Goal: Information Seeking & Learning: Learn about a topic

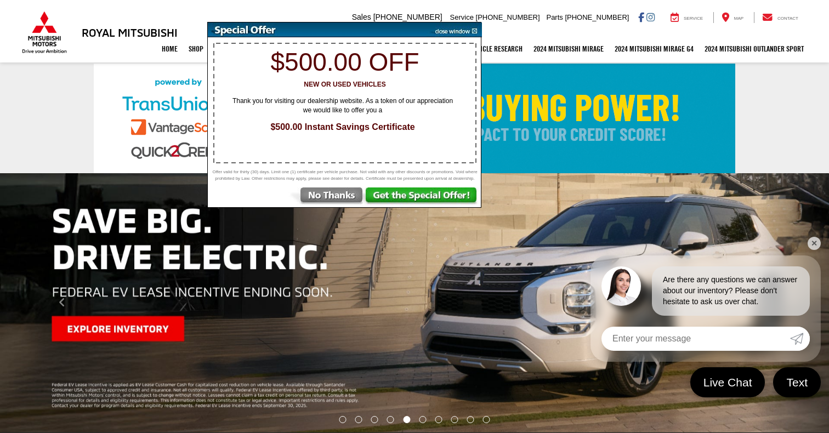
click at [460, 27] on img at bounding box center [454, 29] width 55 height 15
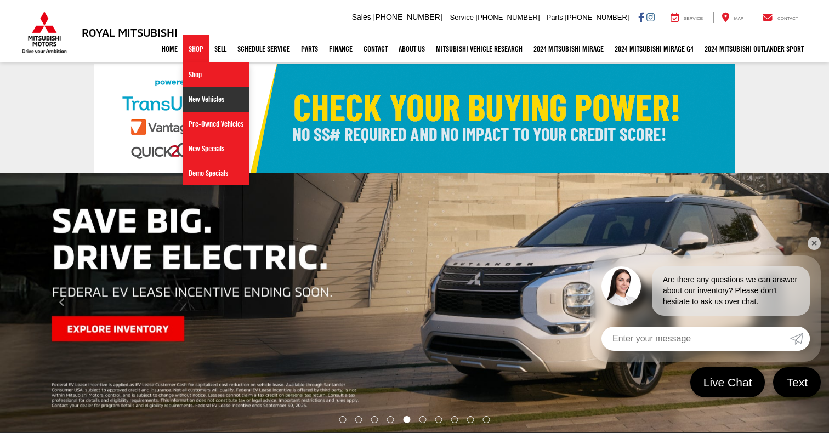
click at [205, 101] on link "New Vehicles" at bounding box center [216, 99] width 66 height 25
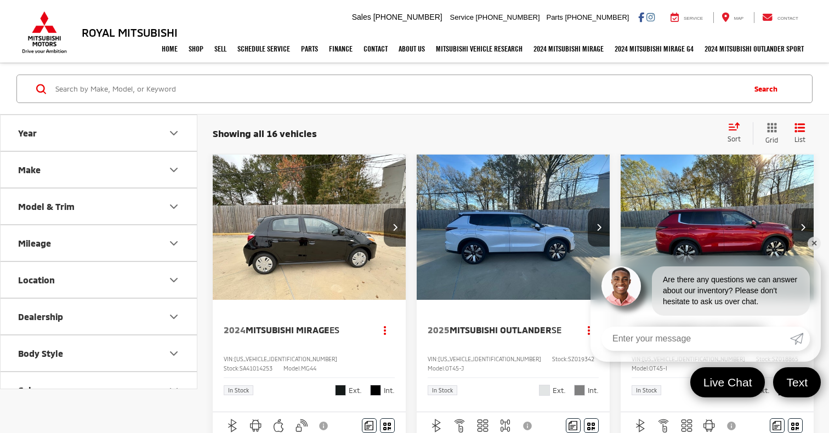
click at [161, 208] on button "Model & Trim" at bounding box center [99, 207] width 197 height 36
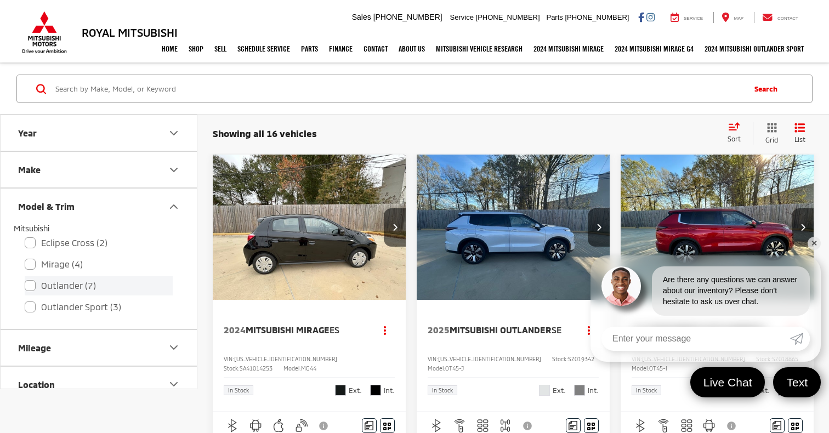
click at [89, 290] on label "Outlander (7)" at bounding box center [99, 285] width 148 height 19
click at [25, 279] on input "Outlander (7)" at bounding box center [25, 279] width 1 height 1
checkbox input "true"
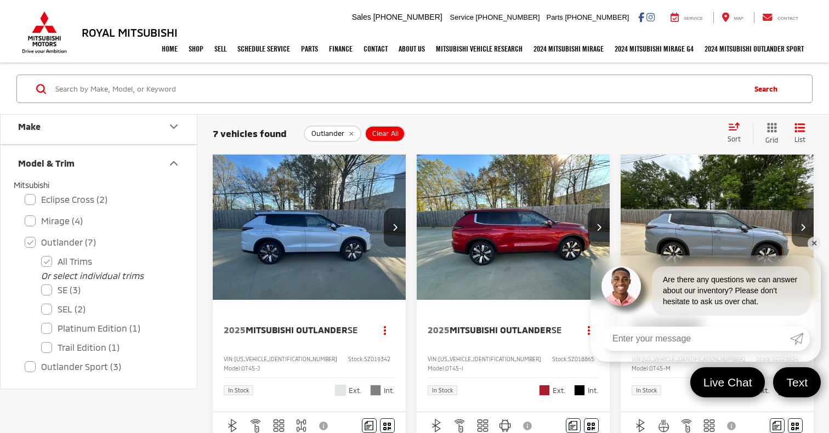
scroll to position [31, 0]
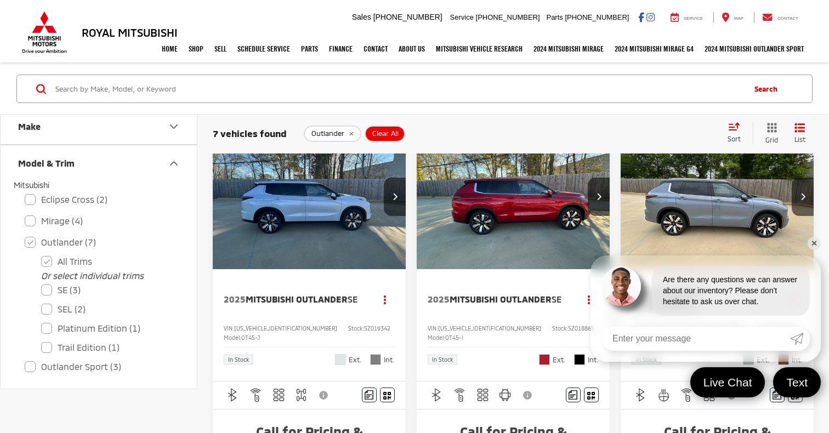
click at [814, 242] on link "✕" at bounding box center [814, 243] width 13 height 13
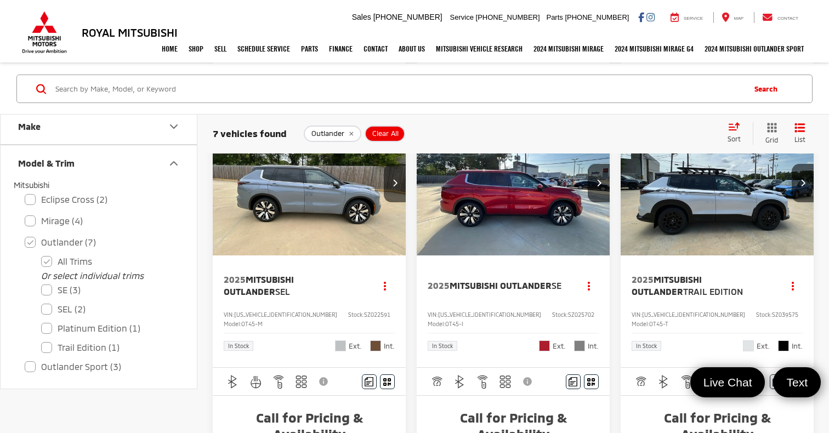
scroll to position [628, 0]
click at [739, 214] on img "2025 Mitsubishi Outlander Trail Edition 0" at bounding box center [717, 184] width 195 height 146
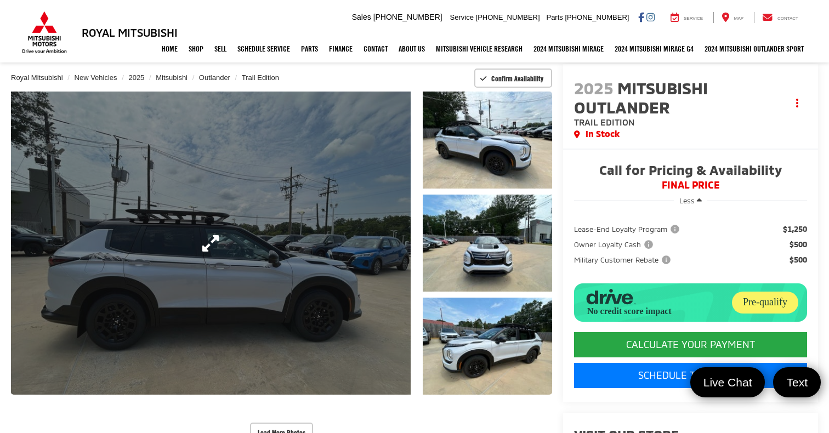
scroll to position [65, 0]
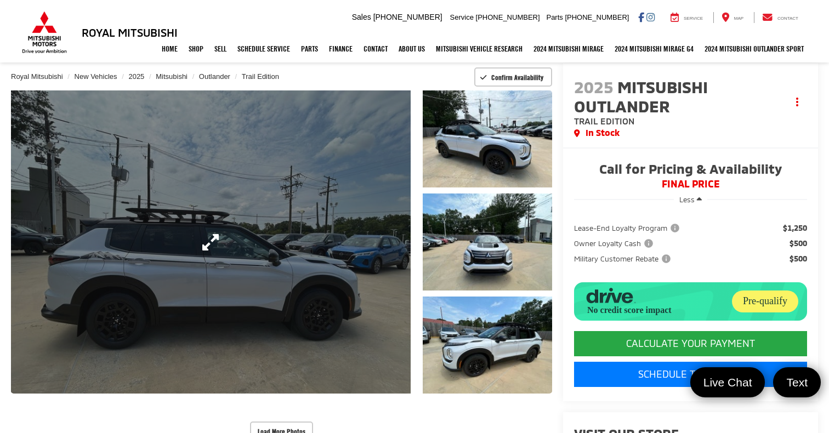
click at [384, 235] on link "Expand Photo 0" at bounding box center [211, 241] width 400 height 303
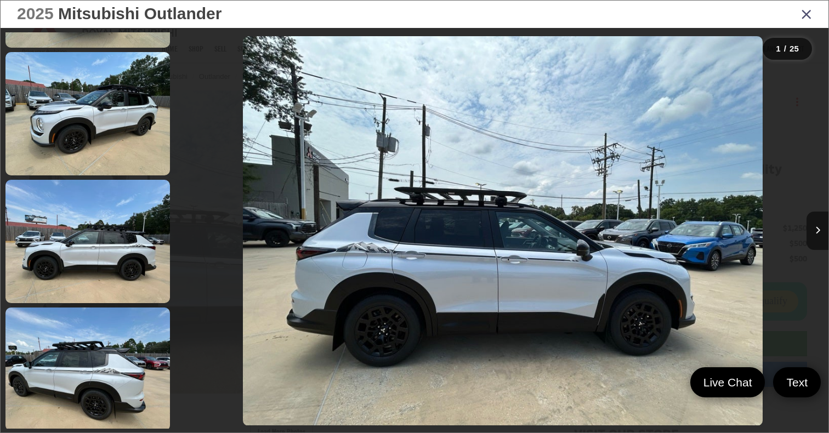
scroll to position [372, 0]
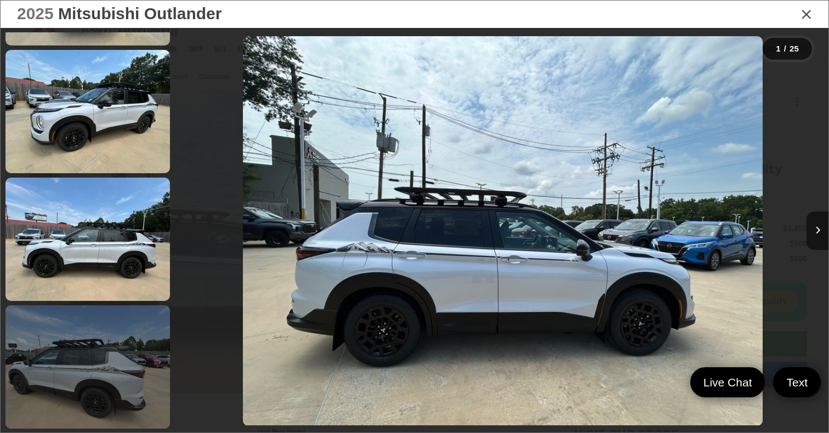
click at [72, 334] on link at bounding box center [87, 366] width 165 height 123
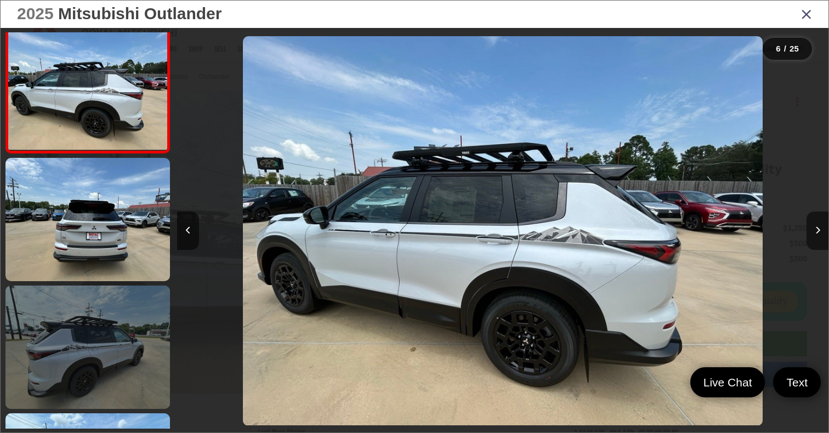
scroll to position [655, 0]
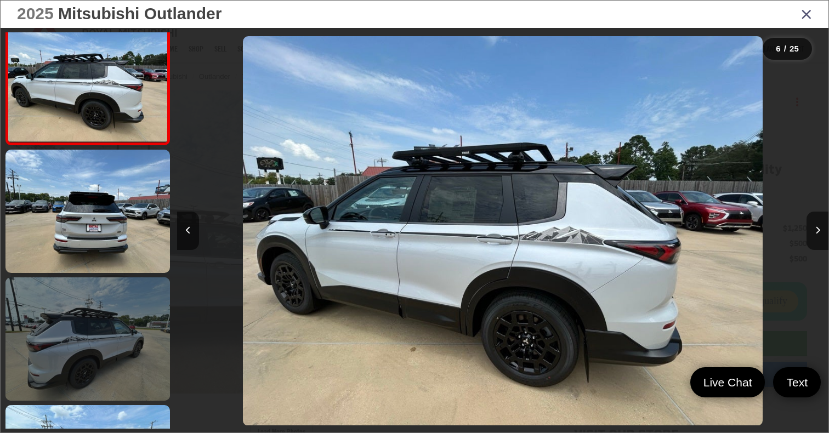
click at [68, 348] on link at bounding box center [87, 338] width 165 height 123
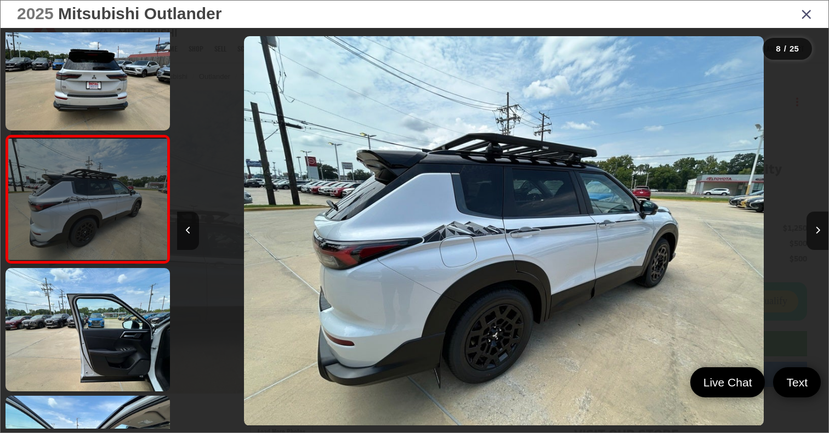
scroll to position [0, 4560]
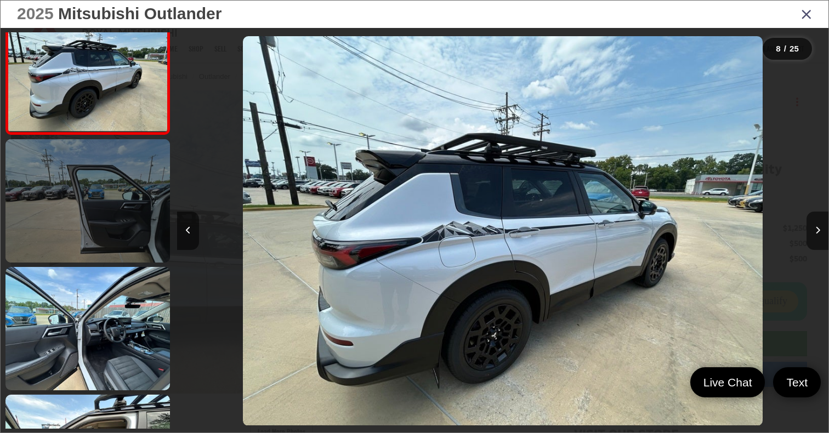
click at [68, 348] on link at bounding box center [87, 328] width 165 height 123
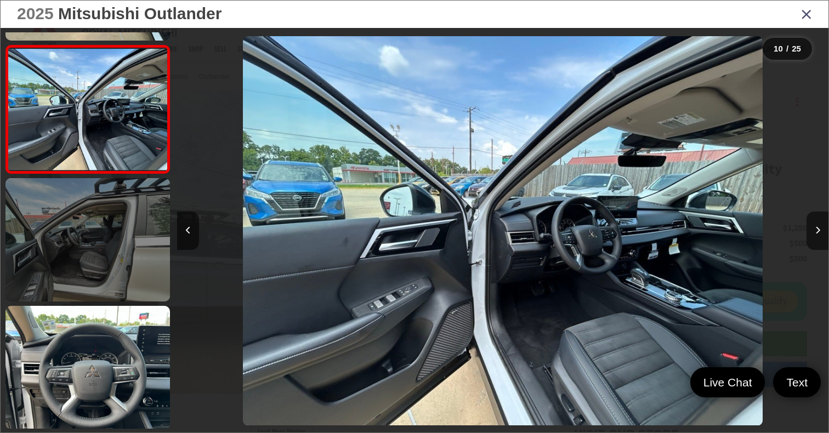
scroll to position [1145, 0]
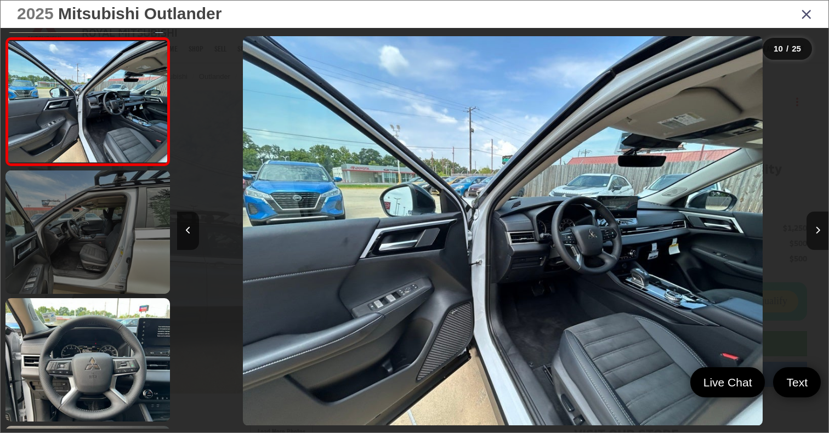
click at [68, 348] on link at bounding box center [87, 359] width 165 height 123
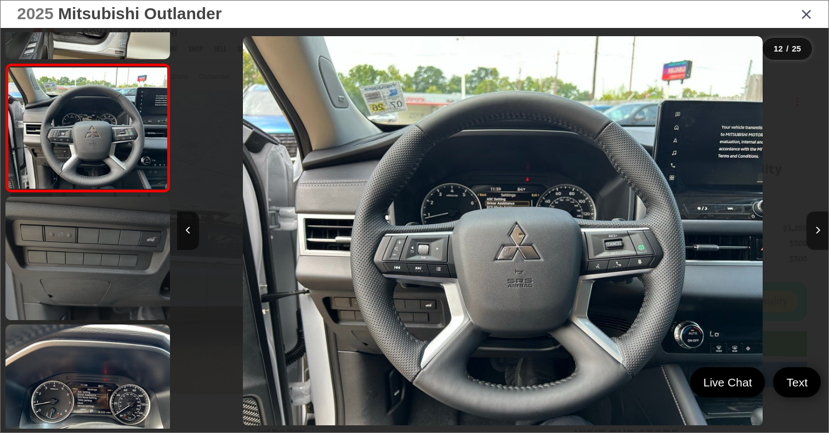
scroll to position [1447, 0]
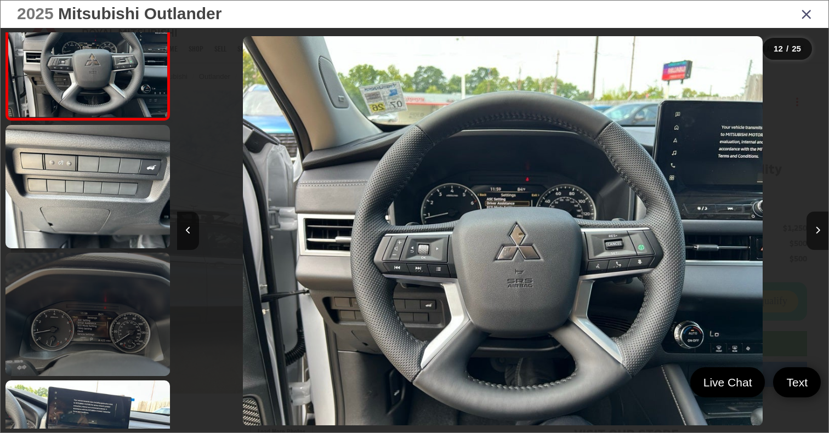
click at [70, 334] on link at bounding box center [87, 314] width 165 height 123
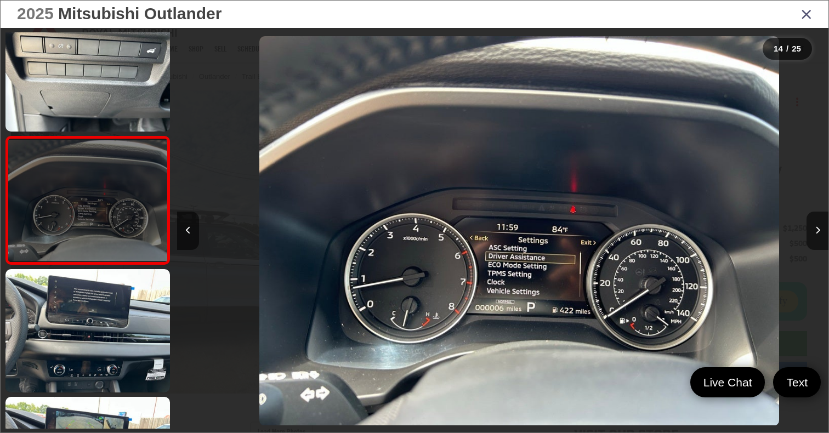
scroll to position [0, 8469]
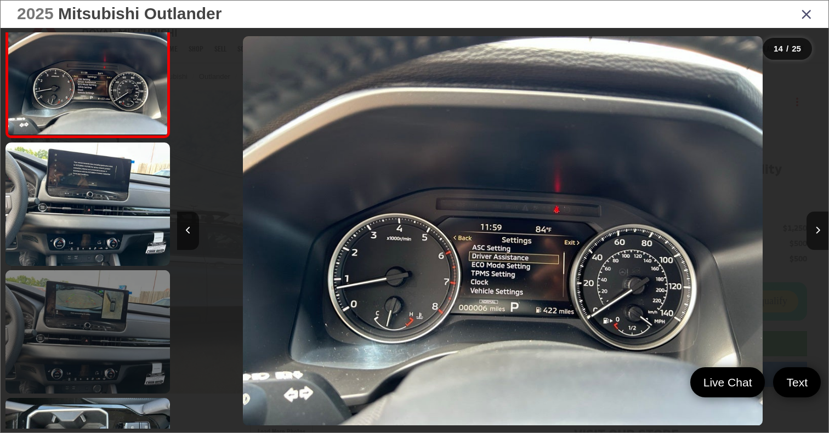
click at [70, 334] on link at bounding box center [87, 331] width 165 height 123
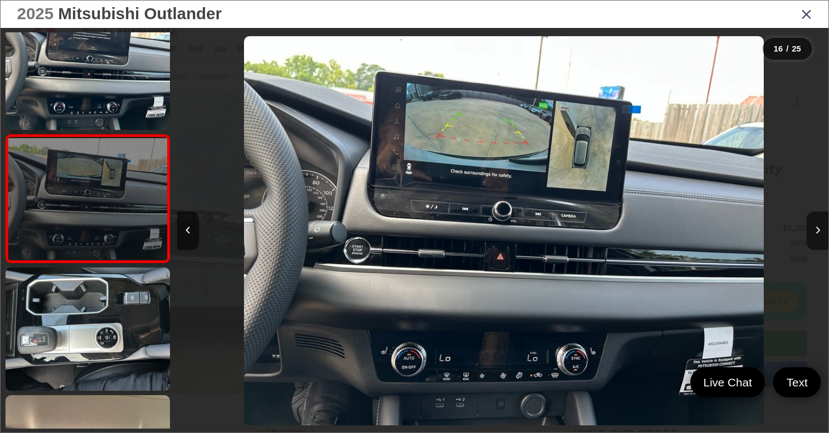
scroll to position [0, 9771]
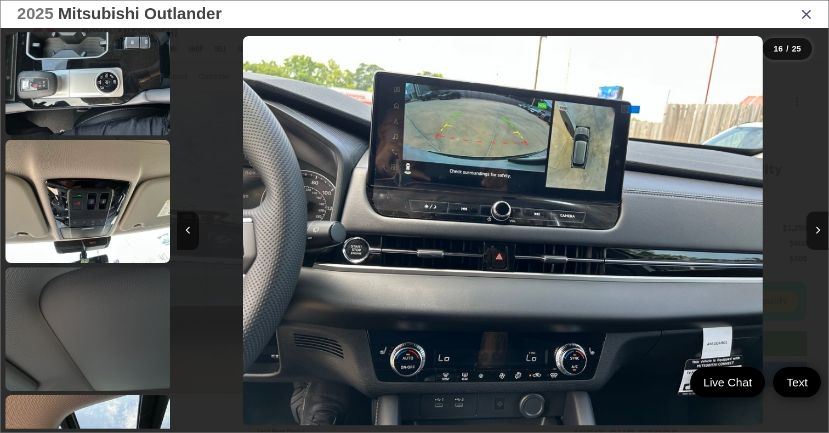
click at [70, 334] on link at bounding box center [87, 329] width 165 height 123
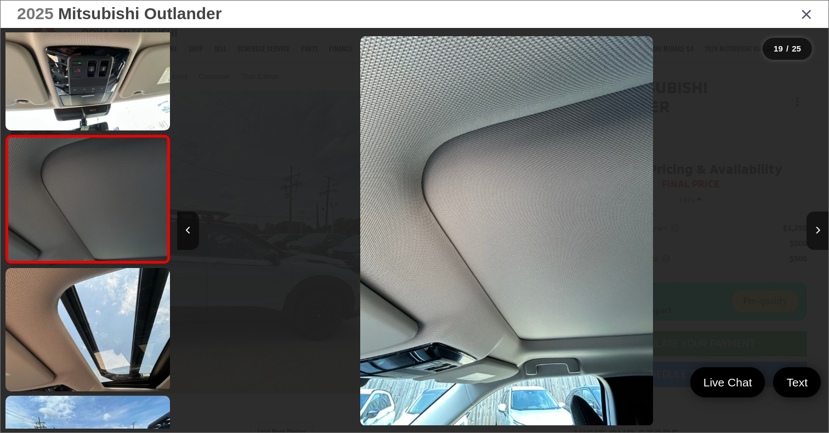
scroll to position [0, 0]
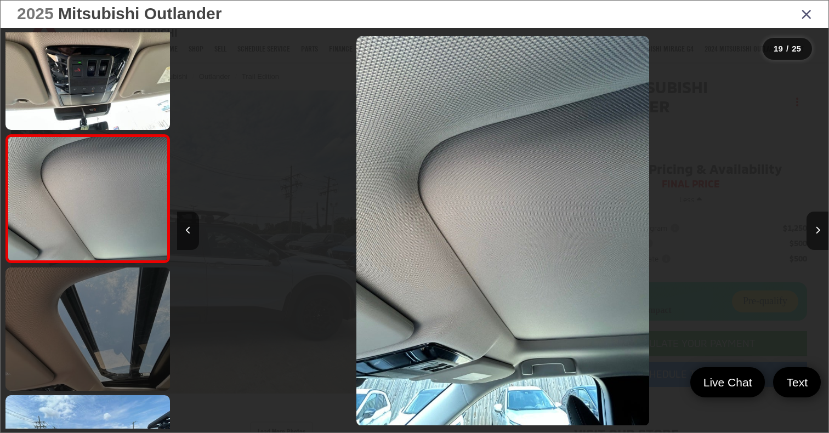
click at [131, 327] on link at bounding box center [87, 329] width 165 height 123
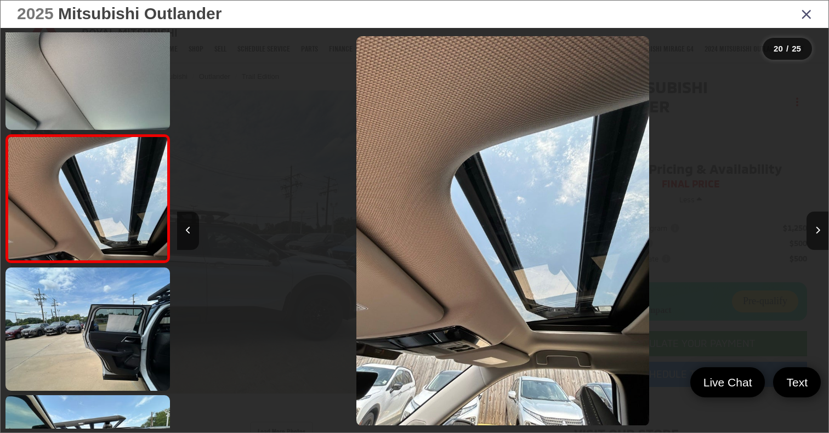
click at [816, 13] on div "2025 Mitsubishi Outlander" at bounding box center [415, 14] width 828 height 27
click at [809, 14] on icon "Close gallery" at bounding box center [806, 14] width 11 height 14
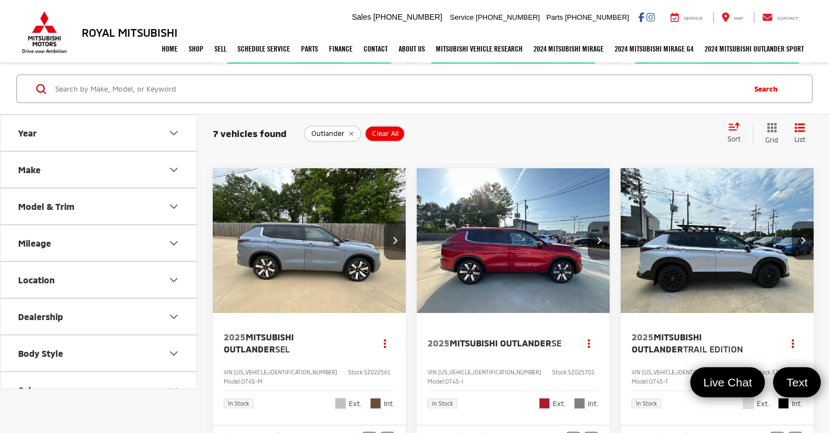
scroll to position [537, 0]
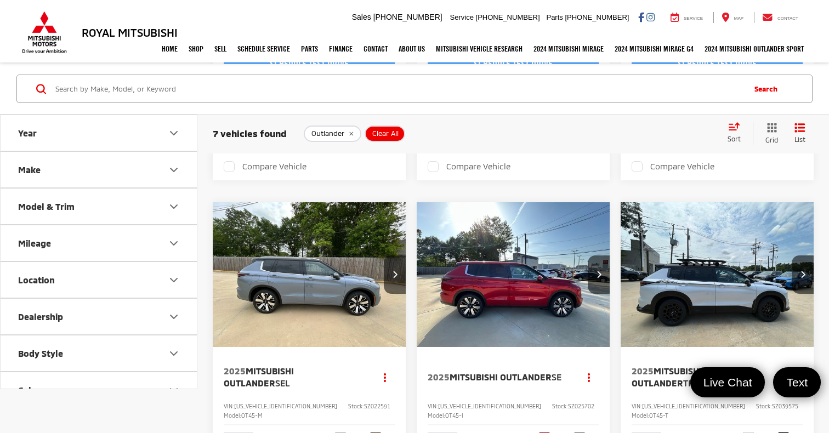
click at [307, 281] on img "2025 Mitsubishi Outlander SEL 0" at bounding box center [309, 275] width 195 height 146
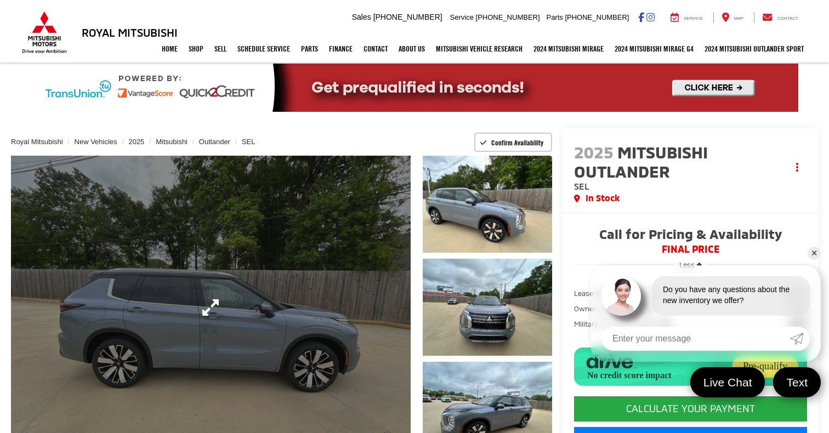
click at [383, 328] on link "Expand Photo 0" at bounding box center [211, 307] width 400 height 303
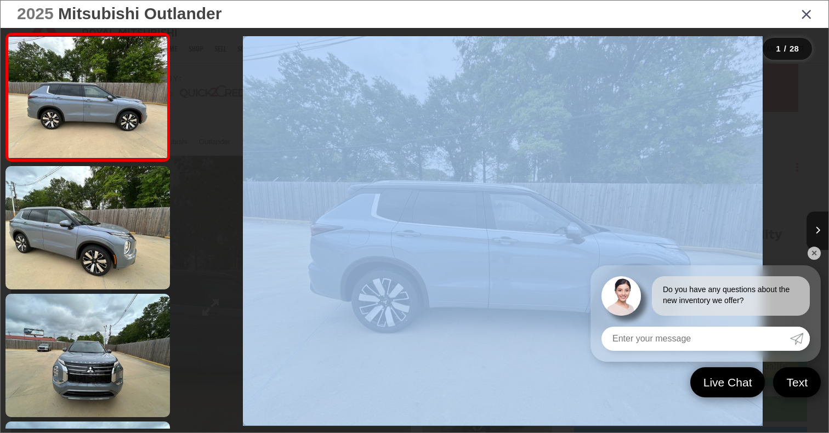
click at [383, 328] on div "2025 Mitsubishi Outlander SEL 0" at bounding box center [502, 231] width 651 height 390
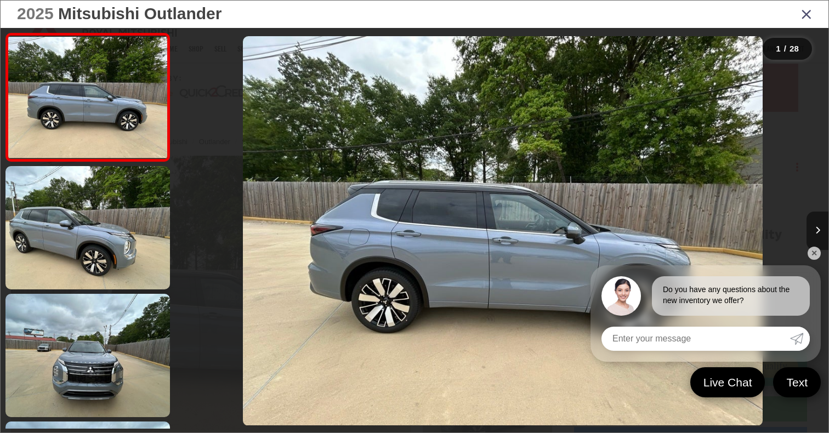
click at [820, 223] on button "Next image" at bounding box center [818, 231] width 22 height 38
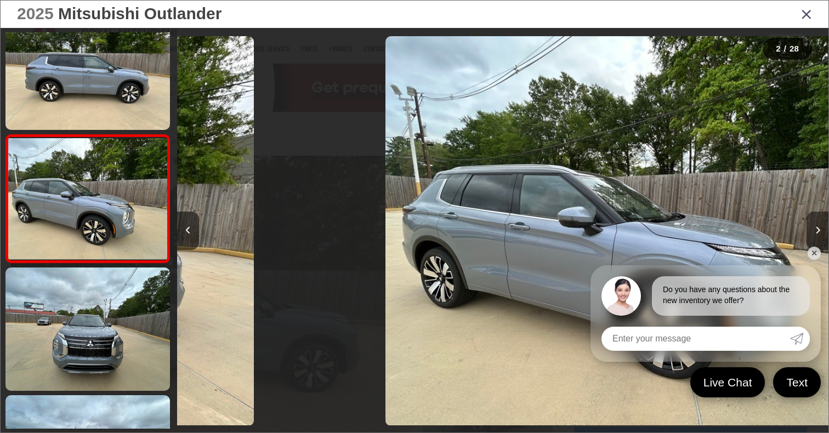
scroll to position [0, 651]
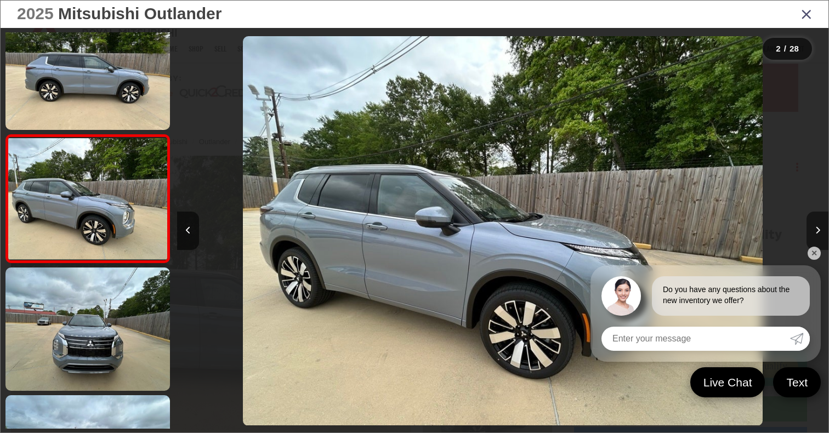
click at [820, 223] on button "Next image" at bounding box center [818, 231] width 22 height 38
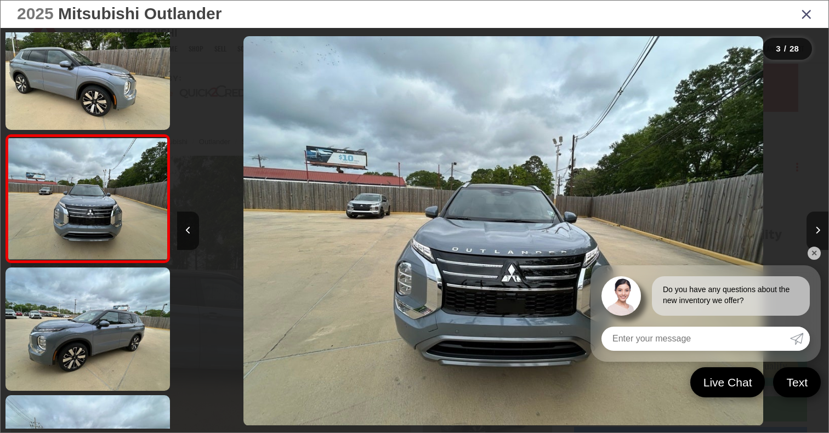
scroll to position [154, 0]
click at [820, 223] on button "Next image" at bounding box center [818, 231] width 22 height 38
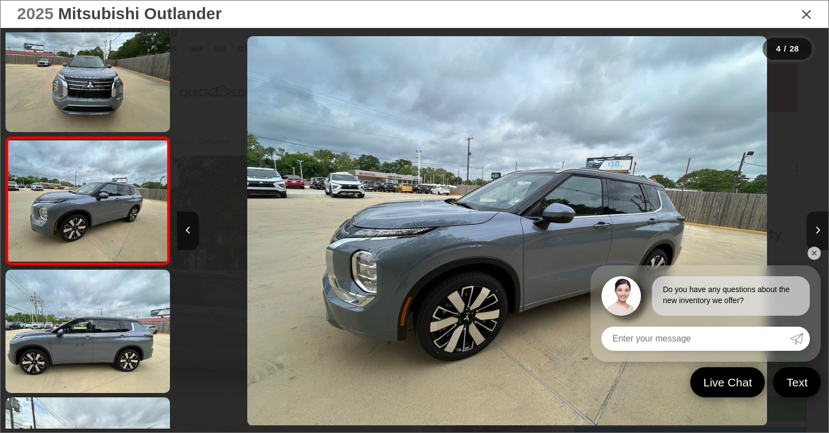
scroll to position [282, 0]
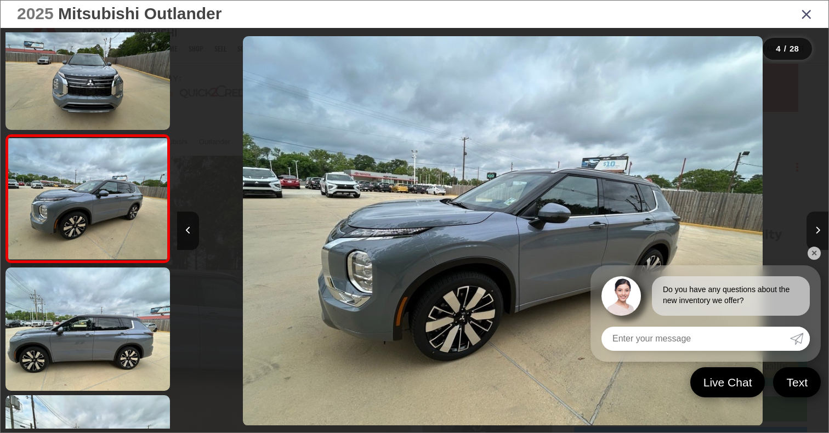
click at [820, 223] on button "Next image" at bounding box center [818, 231] width 22 height 38
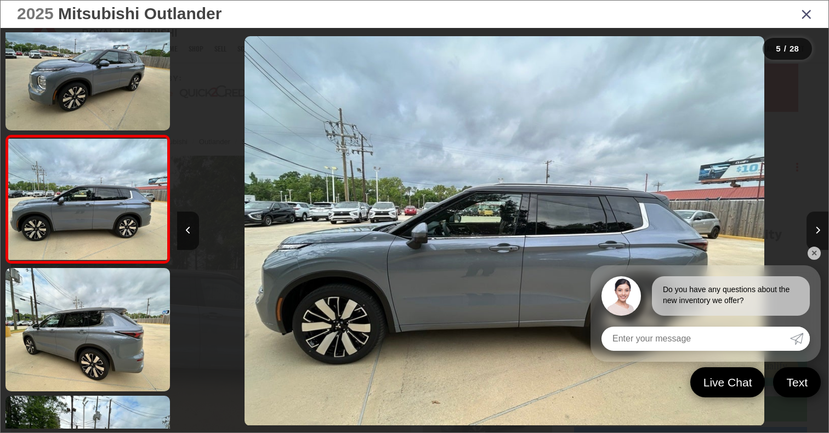
scroll to position [0, 2606]
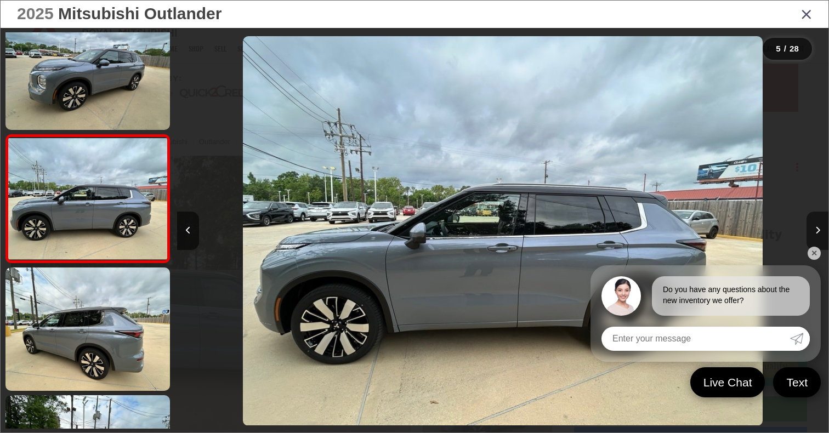
click at [820, 223] on button "Next image" at bounding box center [818, 231] width 22 height 38
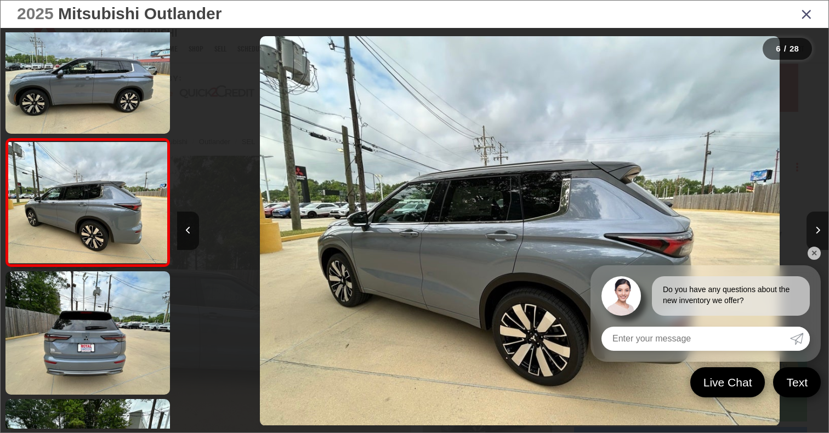
scroll to position [0, 3257]
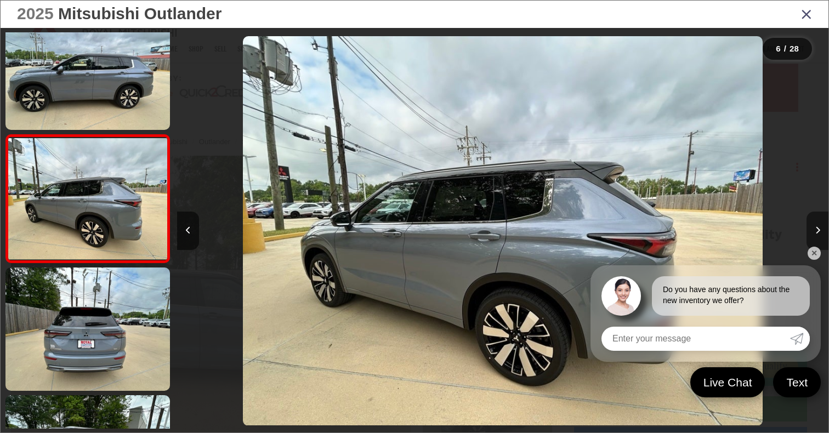
click at [820, 223] on button "Next image" at bounding box center [818, 231] width 22 height 38
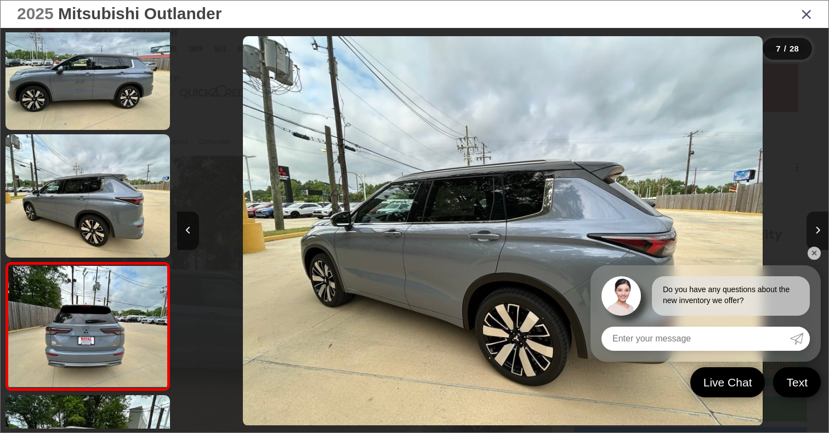
scroll to position [0, 3909]
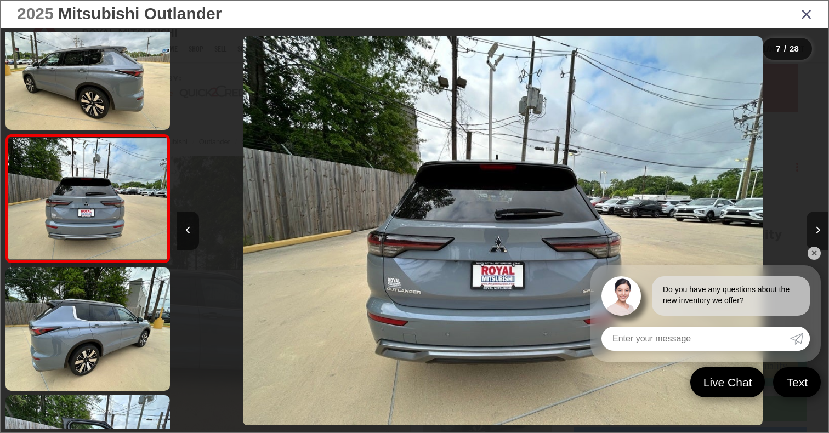
click at [820, 223] on button "Next image" at bounding box center [818, 231] width 22 height 38
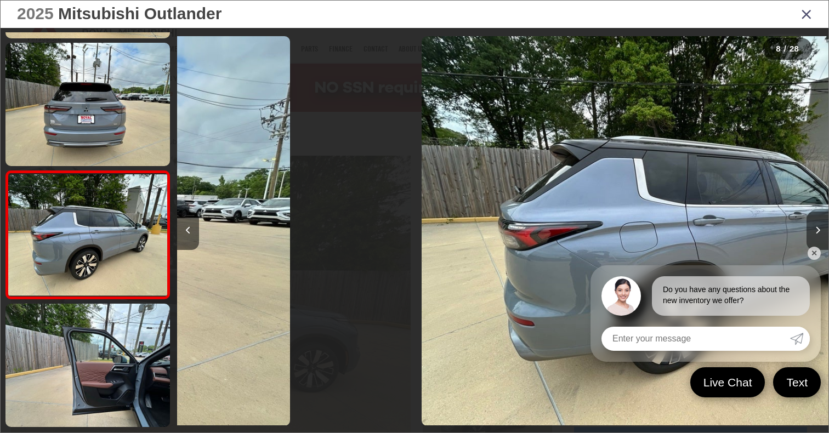
scroll to position [793, 0]
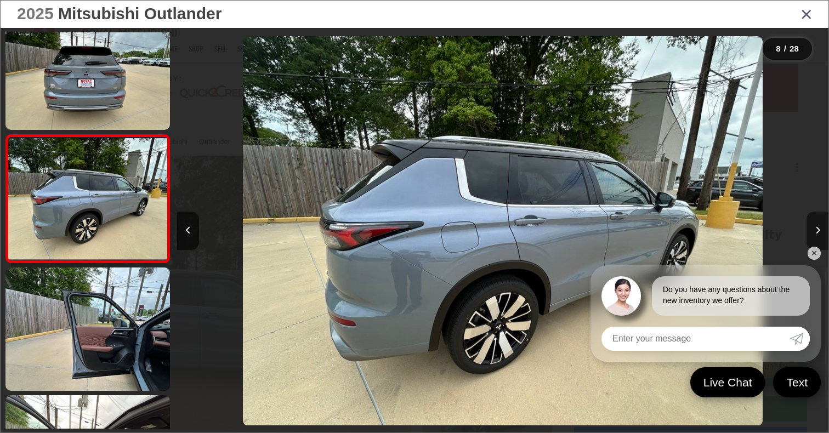
click at [820, 223] on button "Next image" at bounding box center [818, 231] width 22 height 38
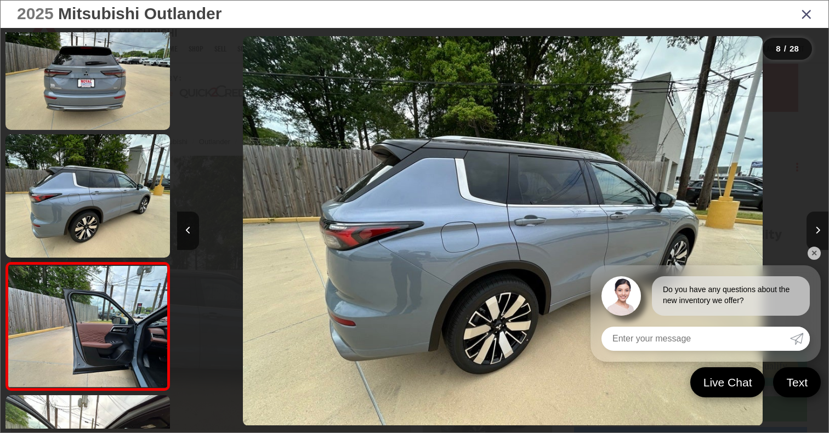
scroll to position [921, 0]
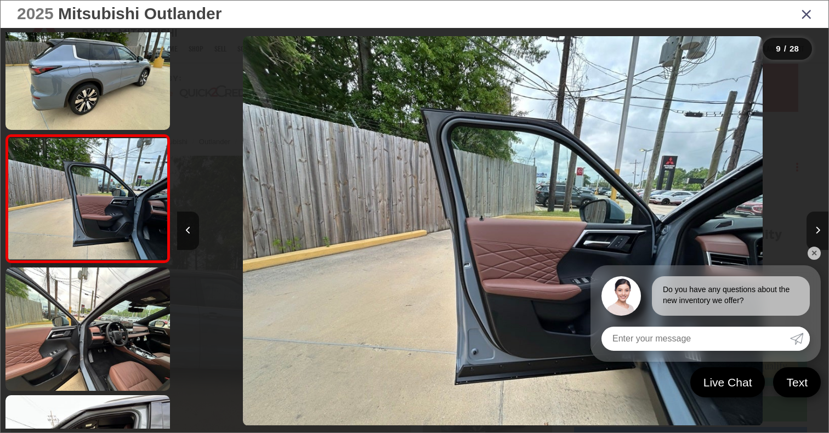
click at [820, 223] on button "Next image" at bounding box center [818, 231] width 22 height 38
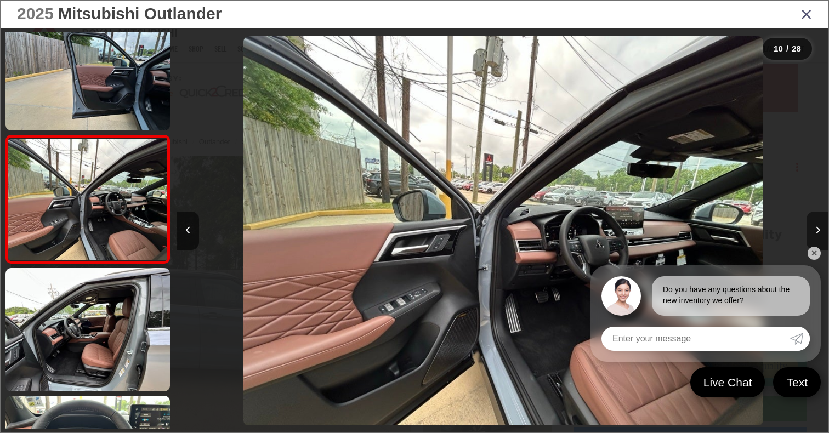
scroll to position [1048, 0]
click at [820, 223] on button "Next image" at bounding box center [818, 231] width 22 height 38
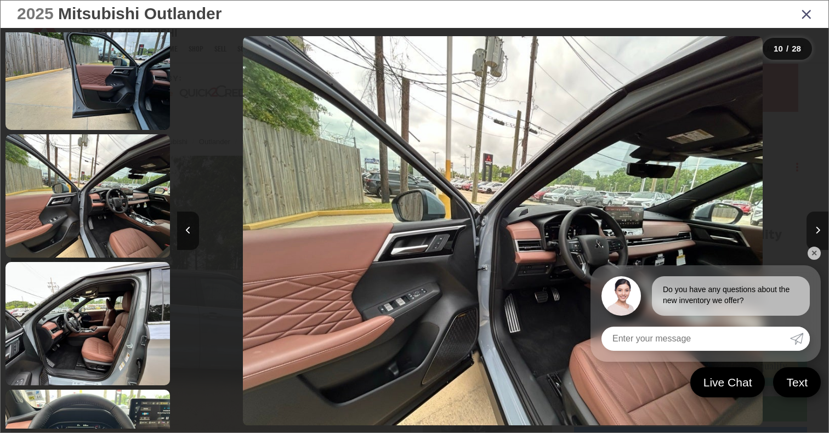
scroll to position [1176, 0]
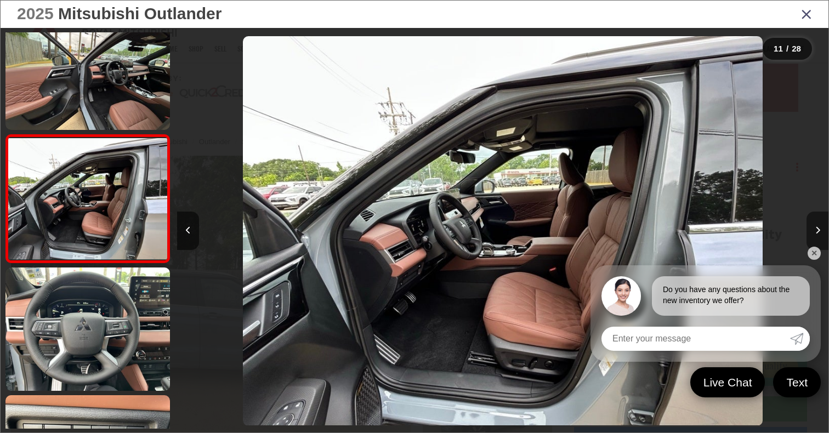
click at [820, 223] on button "Next image" at bounding box center [818, 231] width 22 height 38
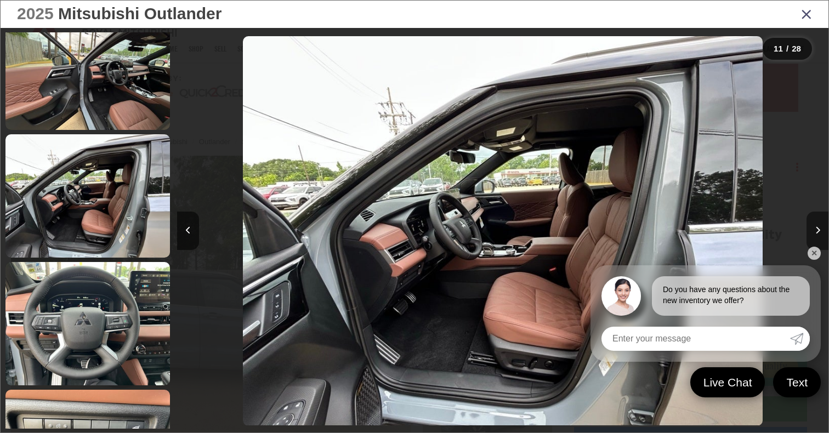
scroll to position [0, 0]
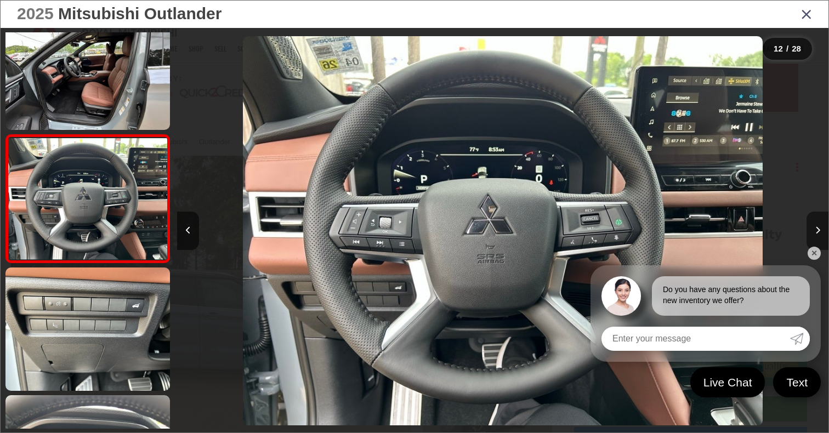
click at [820, 223] on button "Next image" at bounding box center [818, 231] width 22 height 38
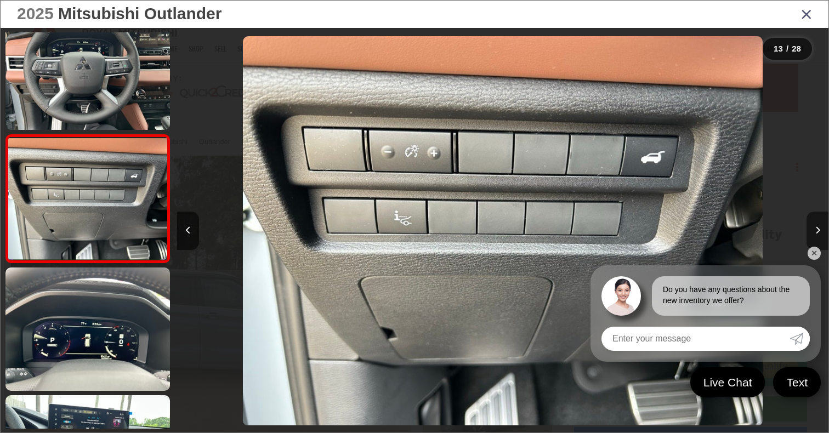
click at [820, 223] on button "Next image" at bounding box center [818, 231] width 22 height 38
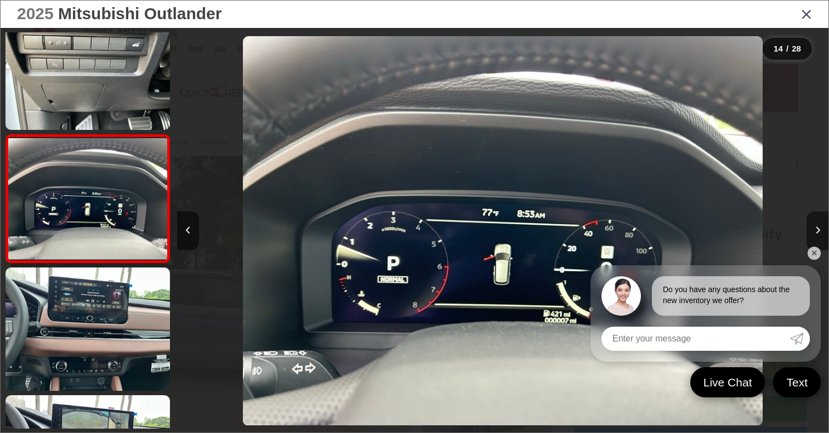
click at [820, 223] on button "Next image" at bounding box center [818, 231] width 22 height 38
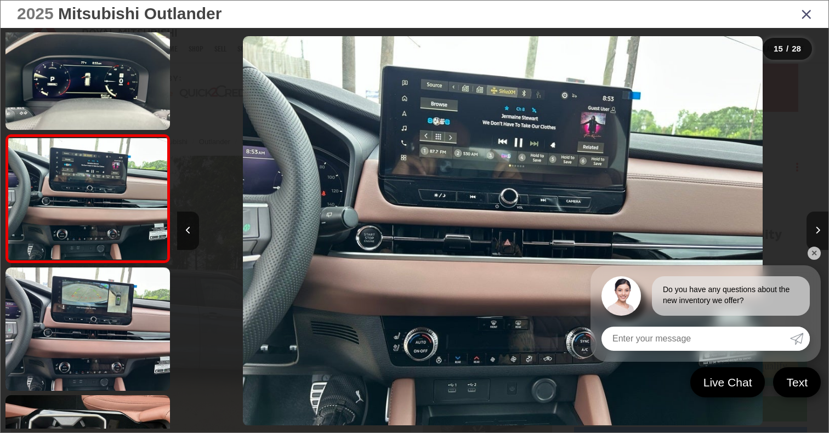
click at [820, 223] on button "Next image" at bounding box center [818, 231] width 22 height 38
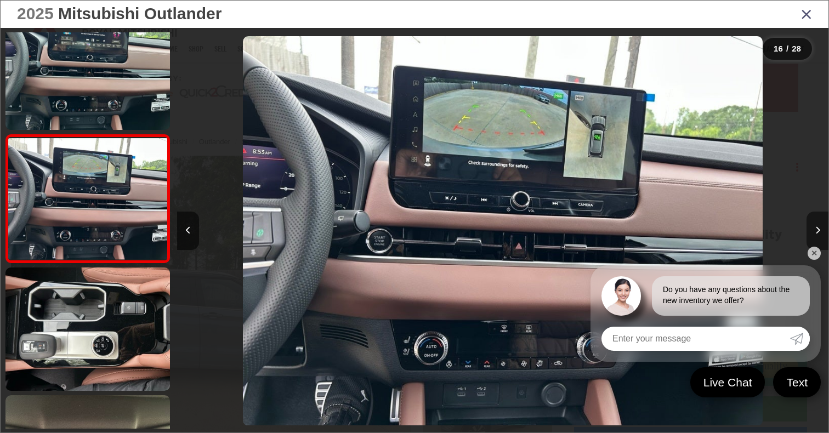
click at [820, 223] on button "Next image" at bounding box center [818, 231] width 22 height 38
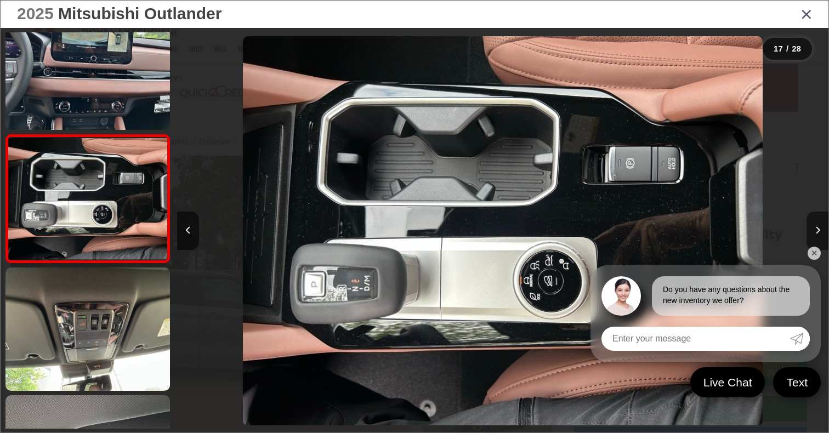
click at [820, 223] on button "Next image" at bounding box center [818, 231] width 22 height 38
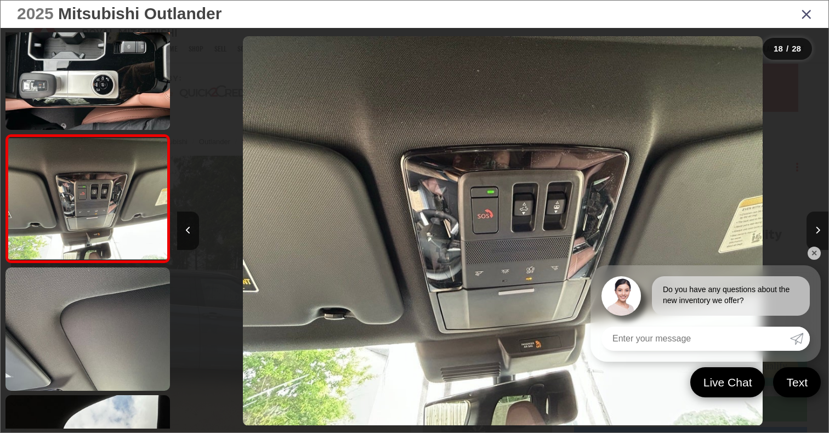
click at [820, 223] on button "Next image" at bounding box center [818, 231] width 22 height 38
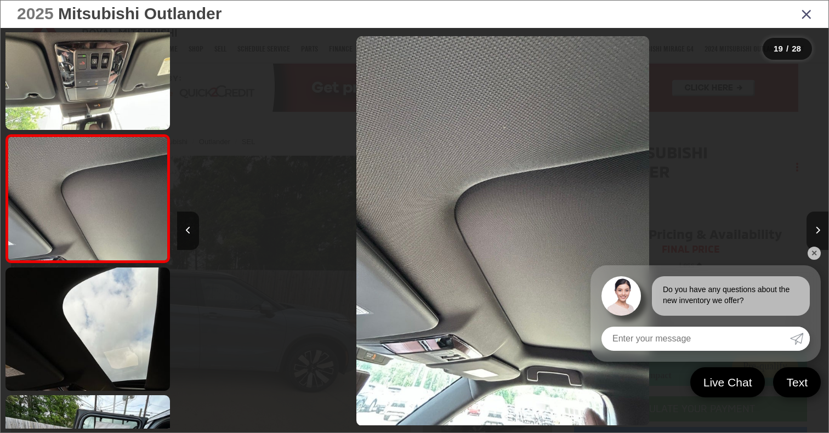
click at [820, 223] on button "Next image" at bounding box center [818, 231] width 22 height 38
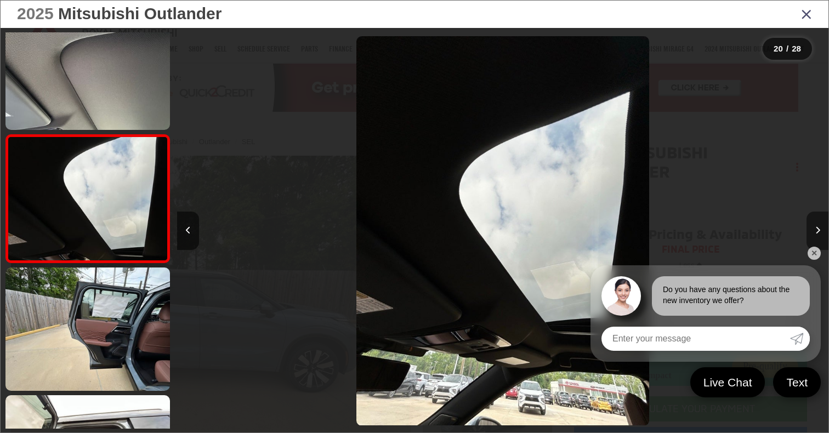
click at [820, 223] on button "Next image" at bounding box center [818, 231] width 22 height 38
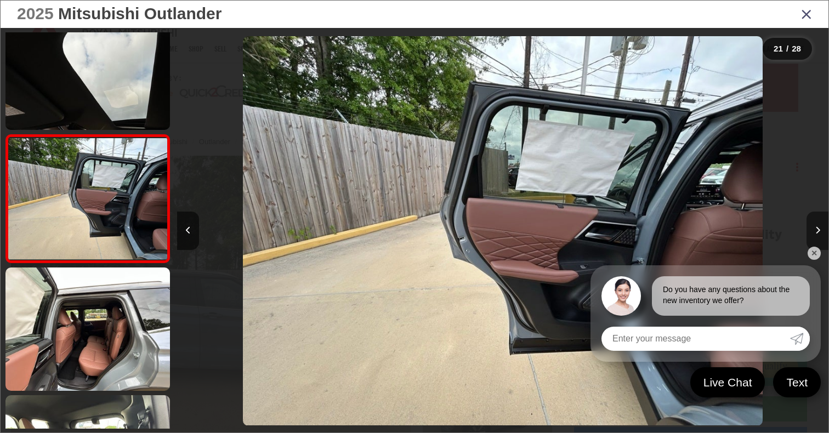
click at [820, 223] on button "Next image" at bounding box center [818, 231] width 22 height 38
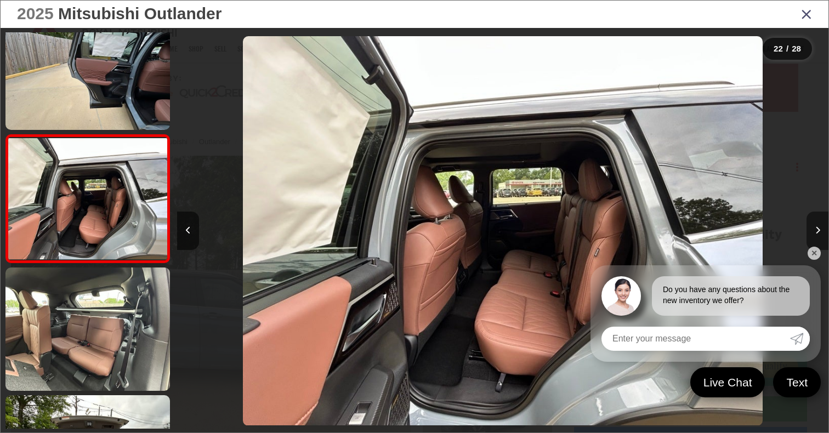
click at [820, 223] on button "Next image" at bounding box center [818, 231] width 22 height 38
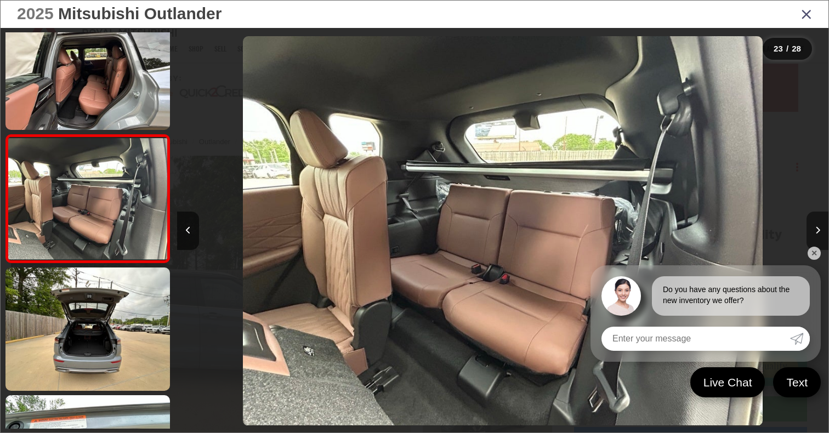
click at [820, 223] on button "Next image" at bounding box center [818, 231] width 22 height 38
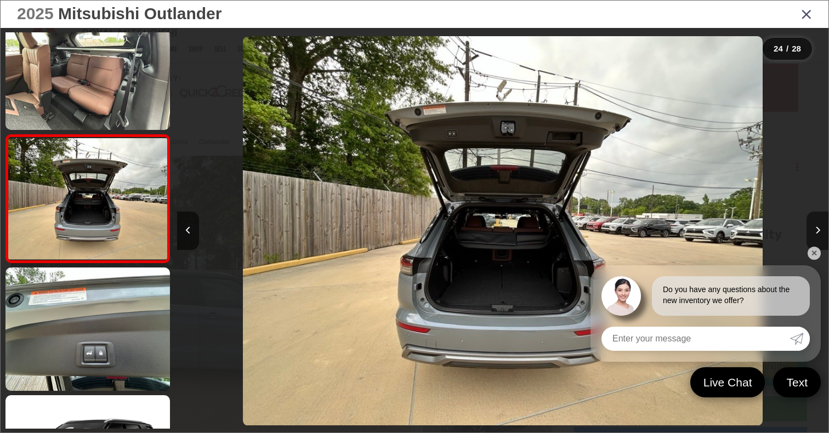
click at [820, 223] on button "Next image" at bounding box center [818, 231] width 22 height 38
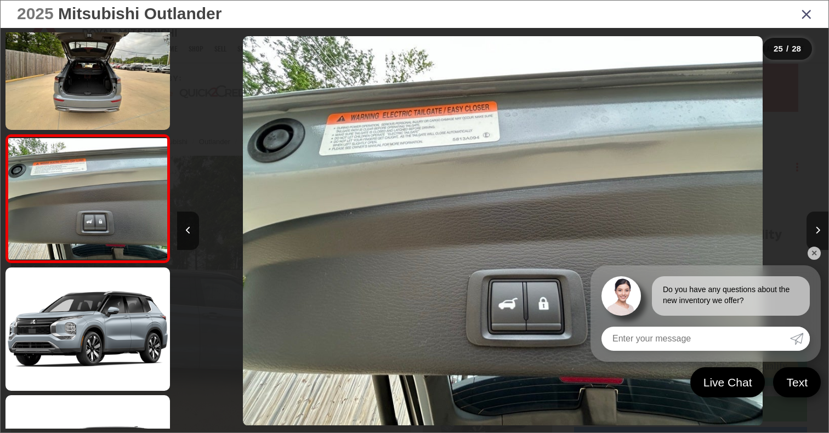
click at [820, 223] on button "Next image" at bounding box center [818, 231] width 22 height 38
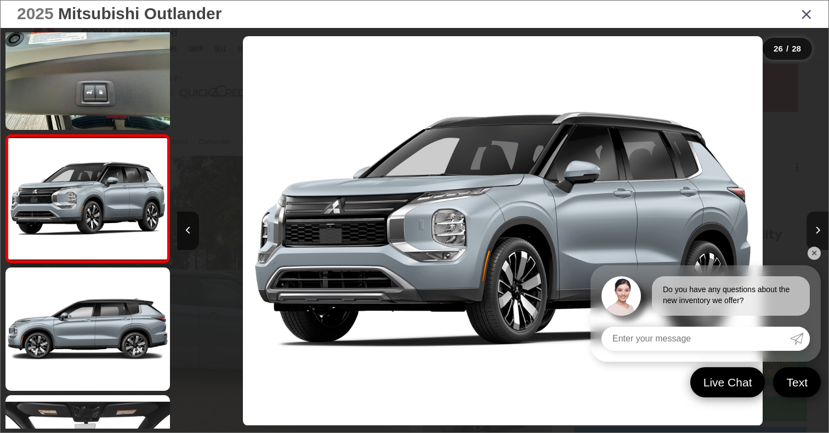
click at [820, 223] on button "Next image" at bounding box center [818, 231] width 22 height 38
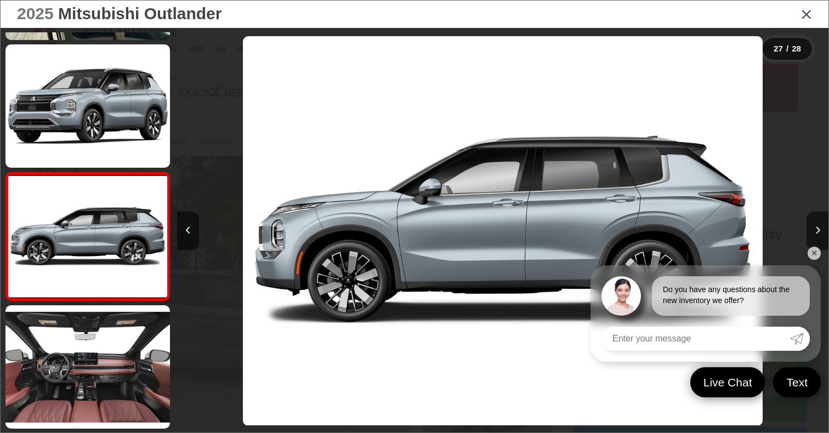
click at [803, 12] on icon "Close gallery" at bounding box center [806, 14] width 11 height 14
